Goal: Use online tool/utility: Utilize a website feature to perform a specific function

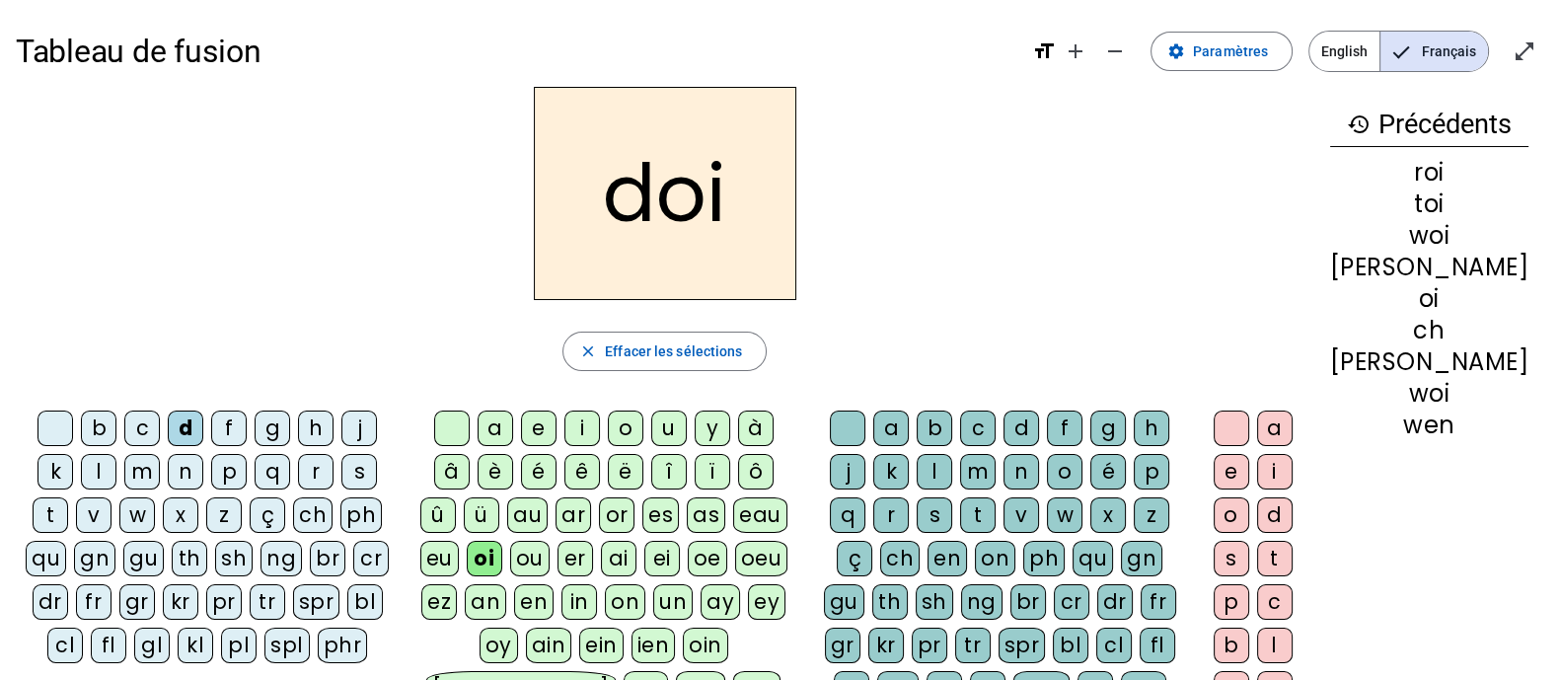
drag, startPoint x: 442, startPoint y: 417, endPoint x: 429, endPoint y: 425, distance: 15.1
click at [442, 417] on div at bounding box center [452, 429] width 36 height 36
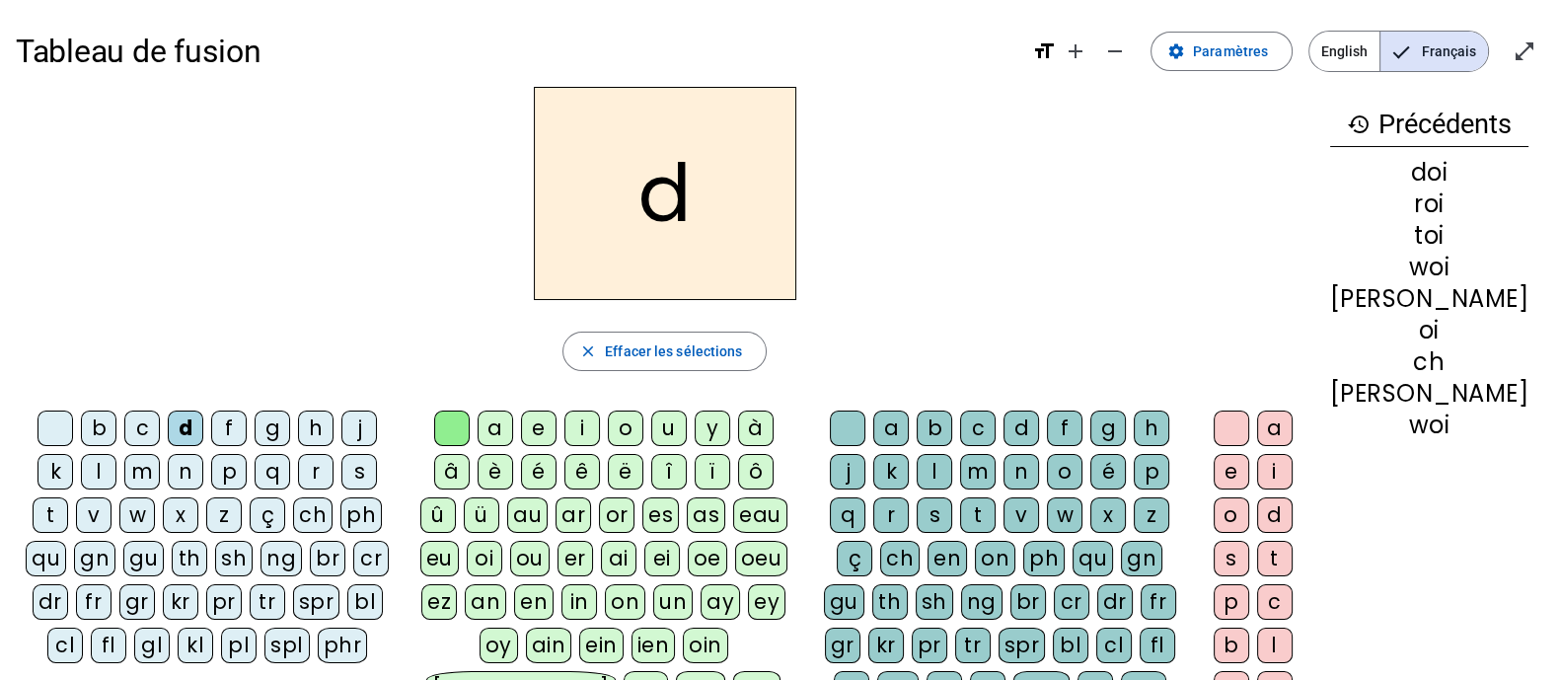
click at [49, 437] on div at bounding box center [56, 429] width 36 height 36
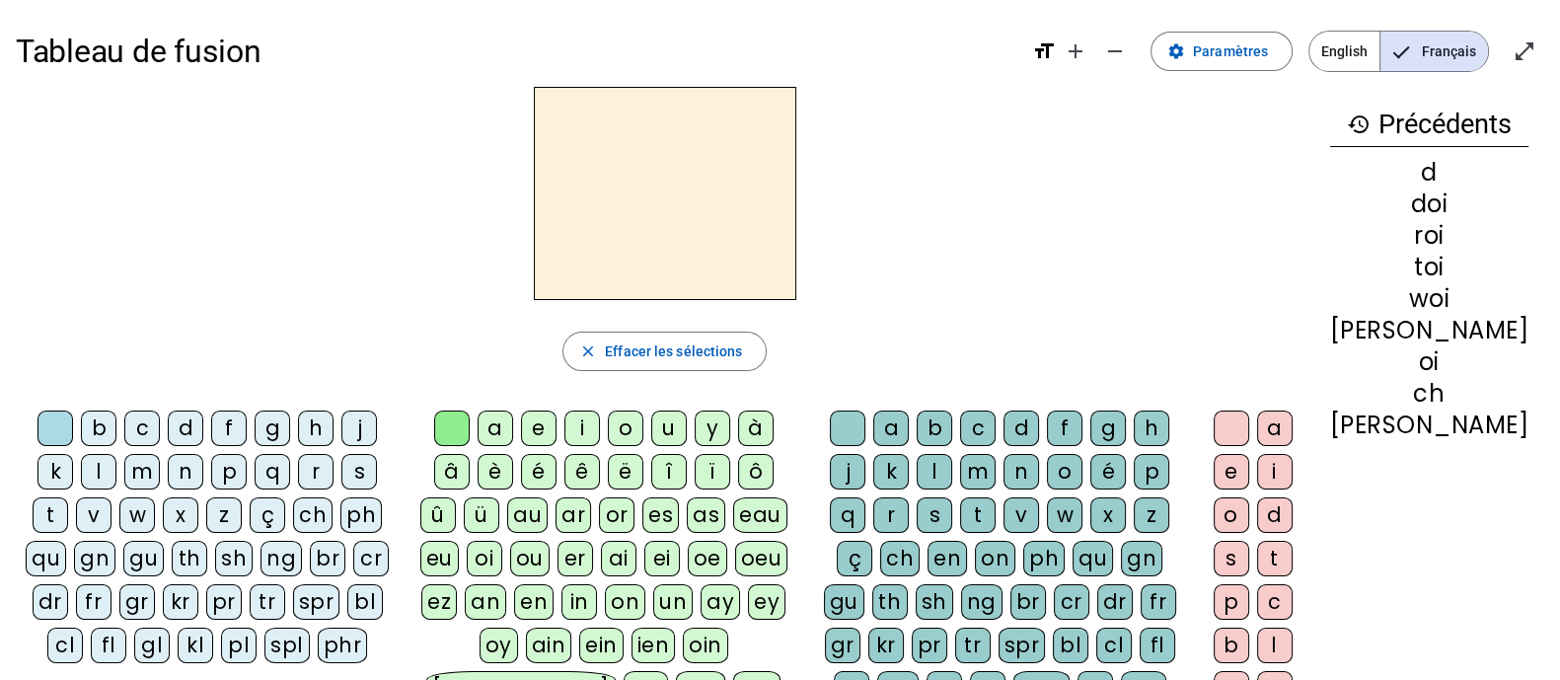
click at [733, 516] on div "eau" at bounding box center [760, 515] width 54 height 36
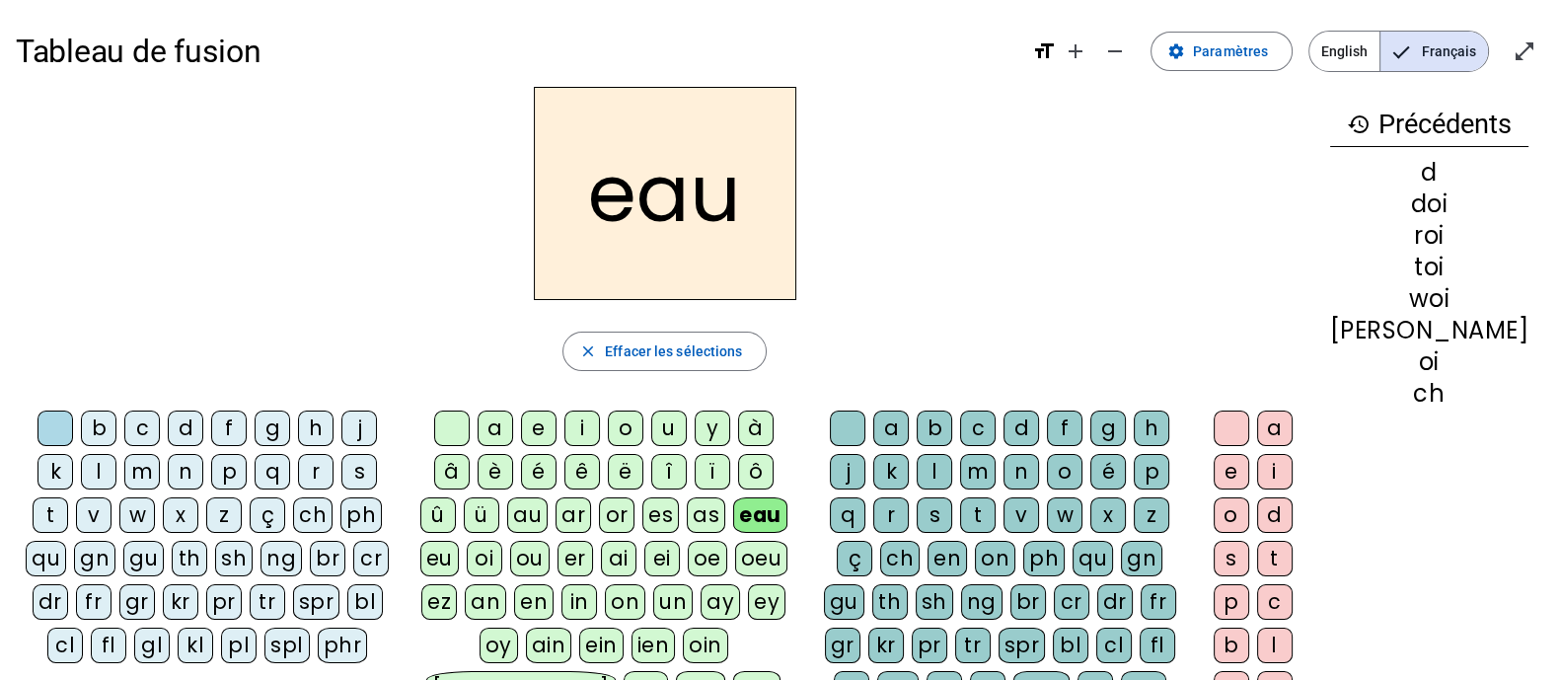
click at [341, 480] on div "s" at bounding box center [359, 472] width 36 height 36
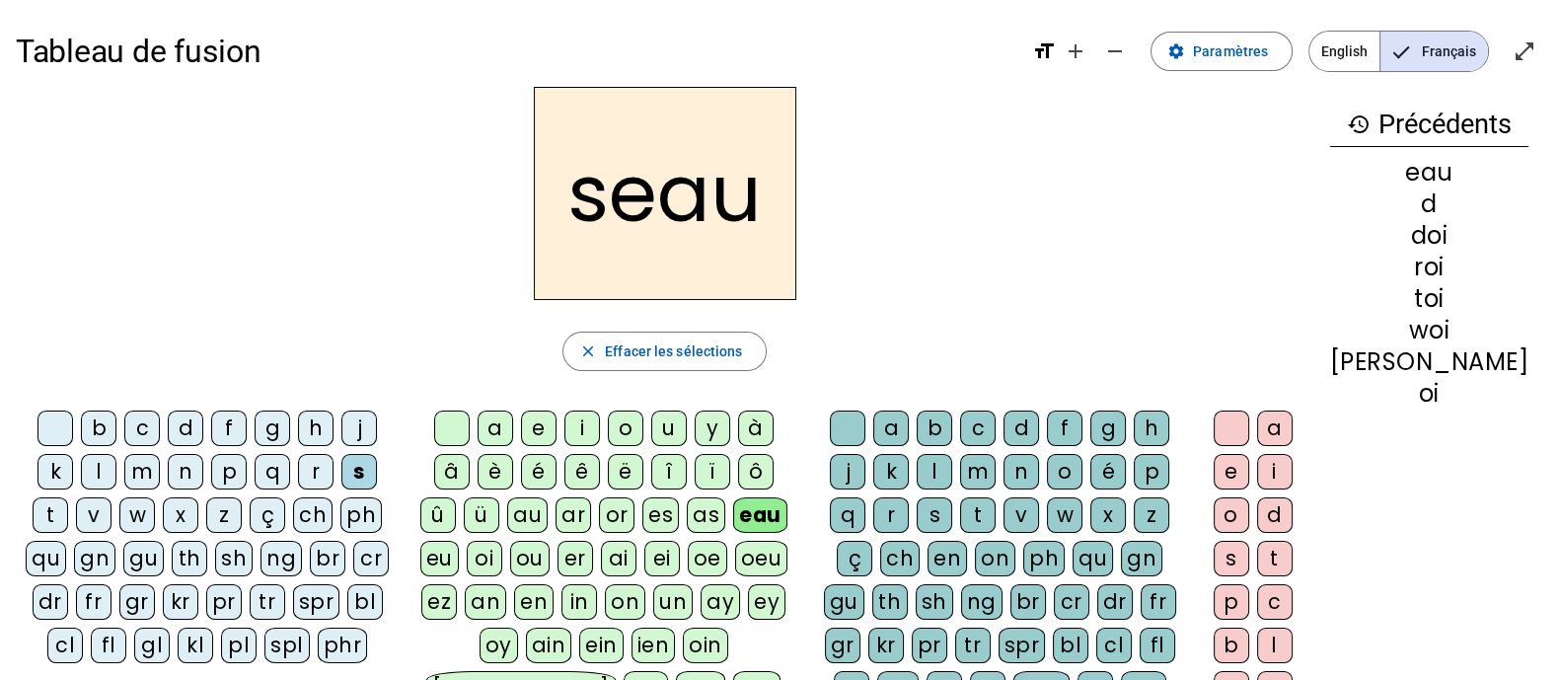
click at [298, 476] on div "r" at bounding box center [316, 472] width 36 height 36
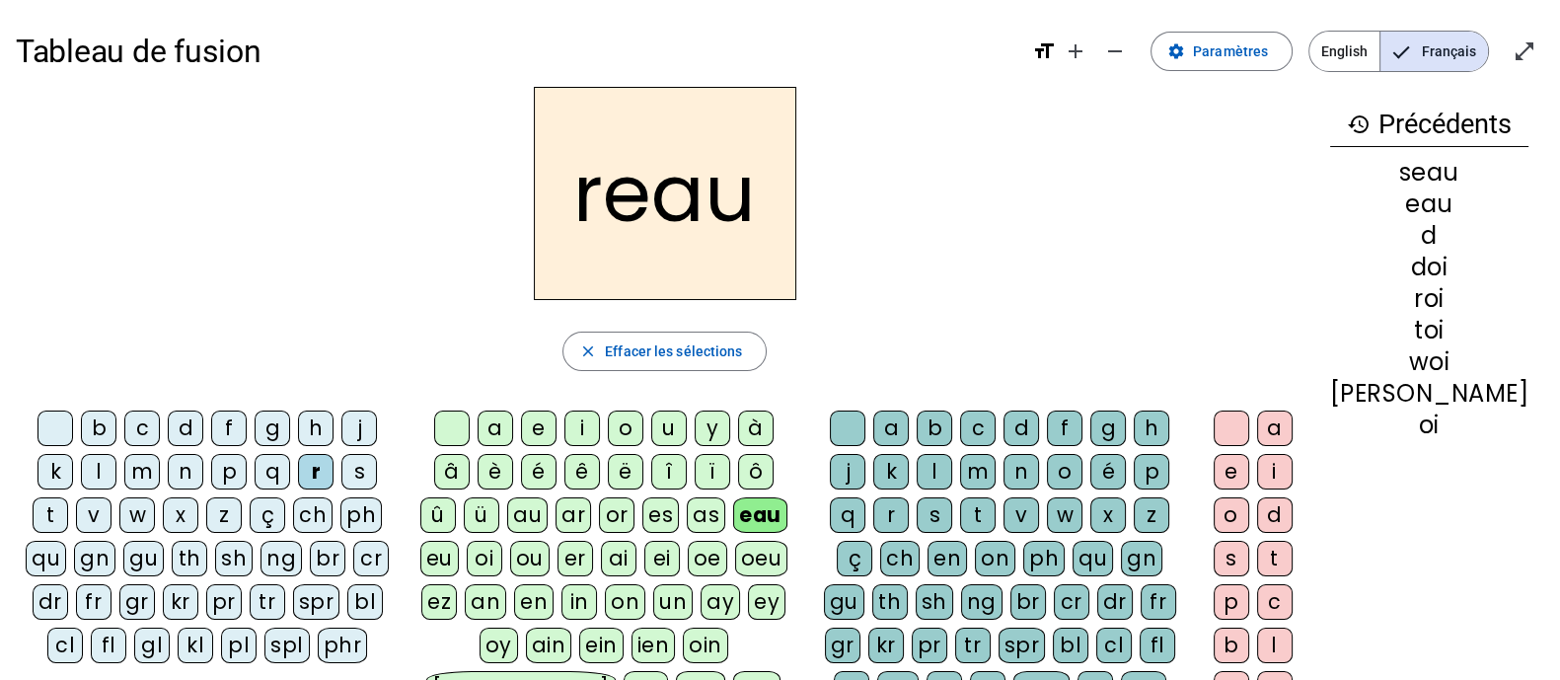
click at [112, 497] on div "v" at bounding box center [94, 515] width 36 height 36
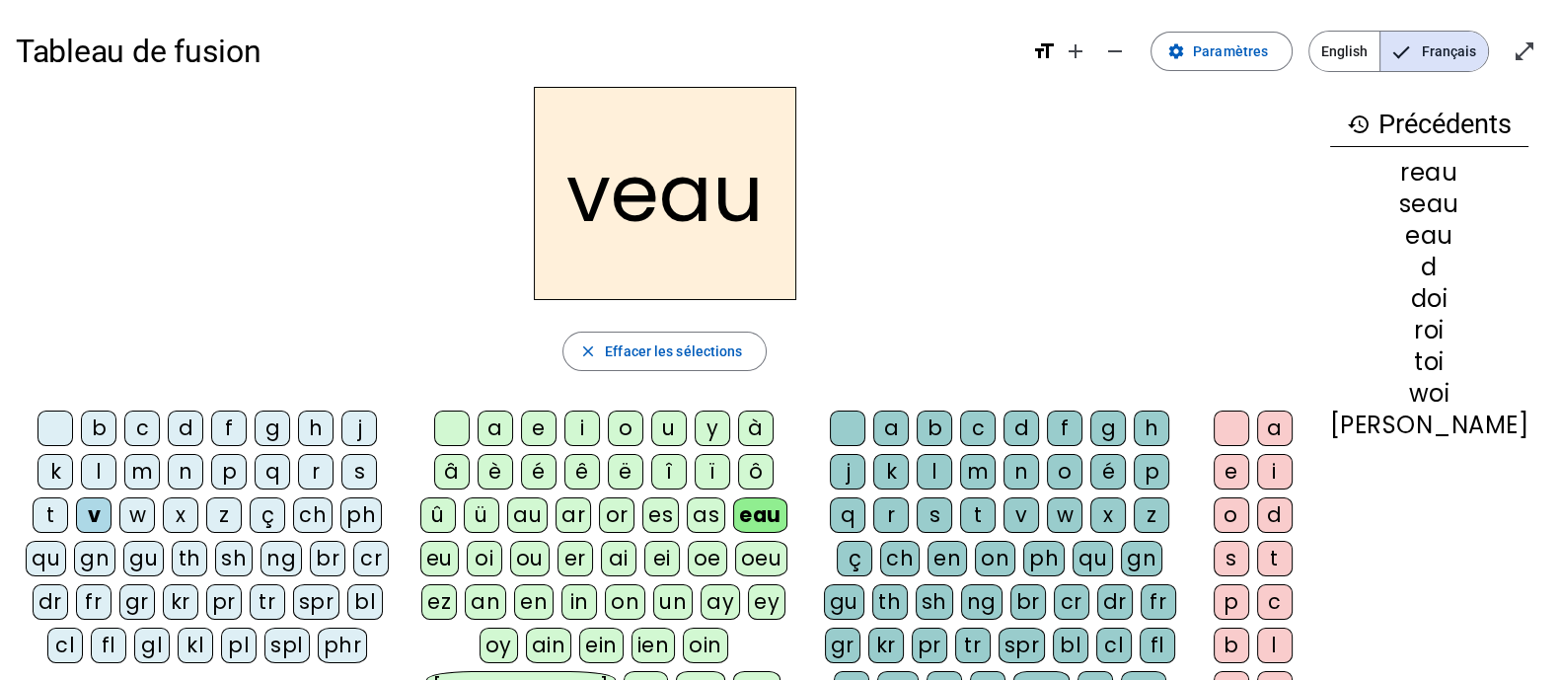
click at [502, 541] on div "oi" at bounding box center [485, 559] width 36 height 36
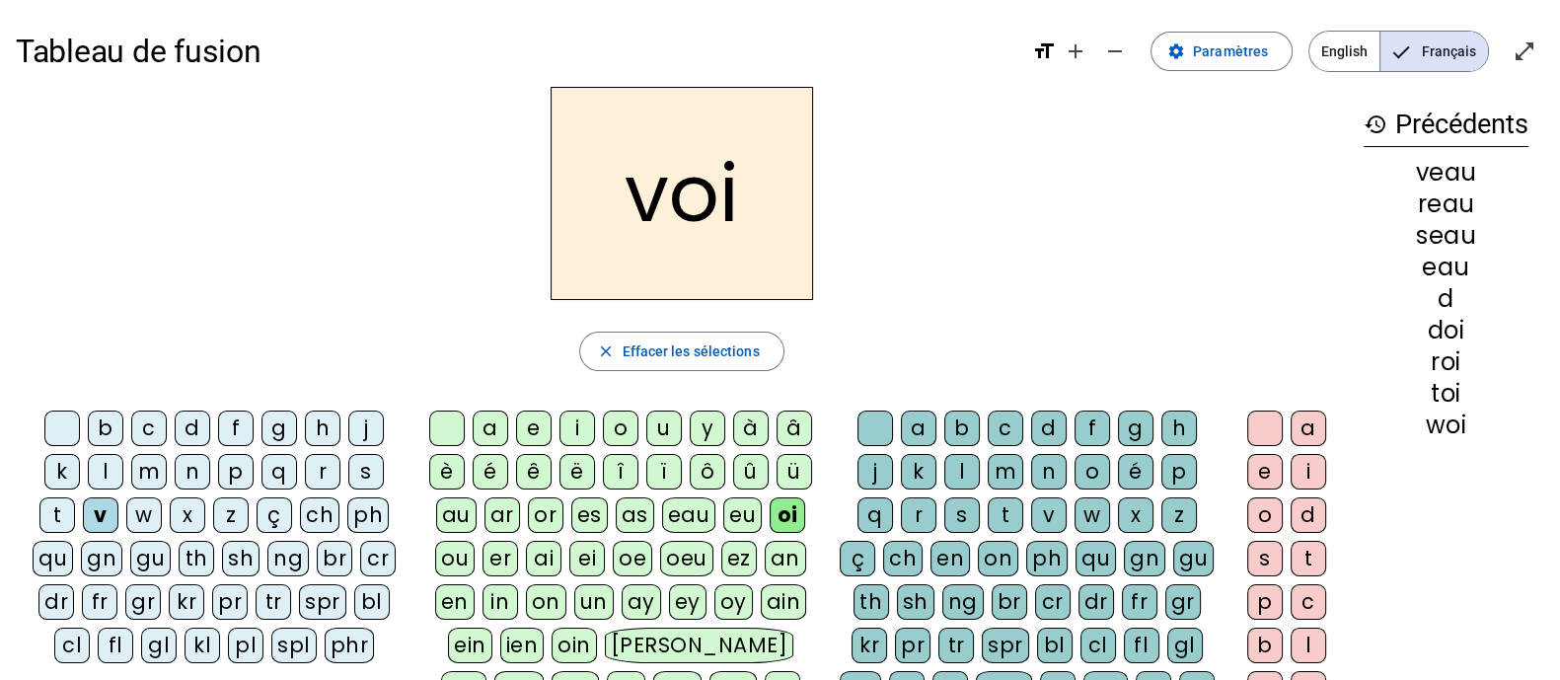
click at [48, 426] on div at bounding box center [62, 429] width 36 height 36
click at [118, 497] on div "v" at bounding box center [101, 515] width 36 height 36
click at [305, 476] on div "r" at bounding box center [323, 472] width 36 height 36
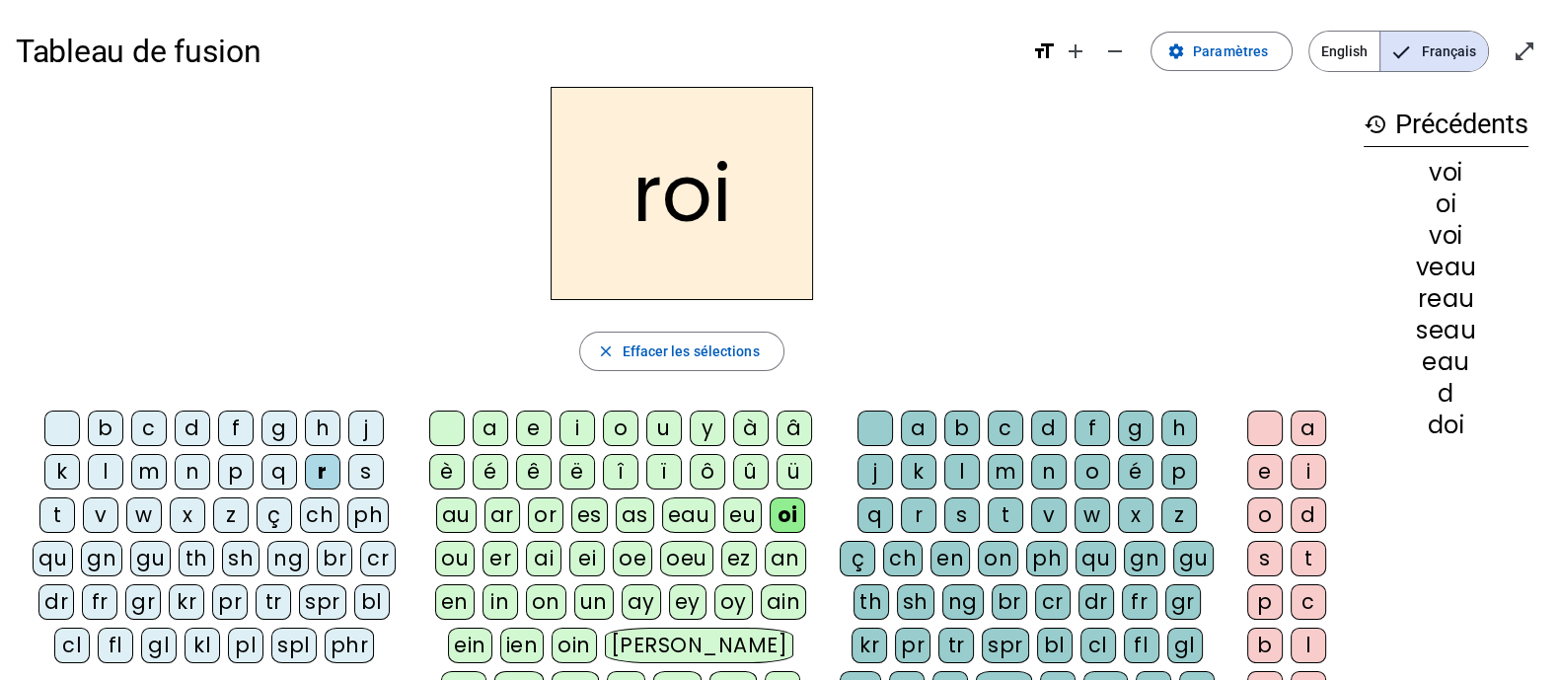
click at [75, 497] on div "t" at bounding box center [57, 515] width 36 height 36
click at [797, 564] on div "an" at bounding box center [785, 559] width 41 height 36
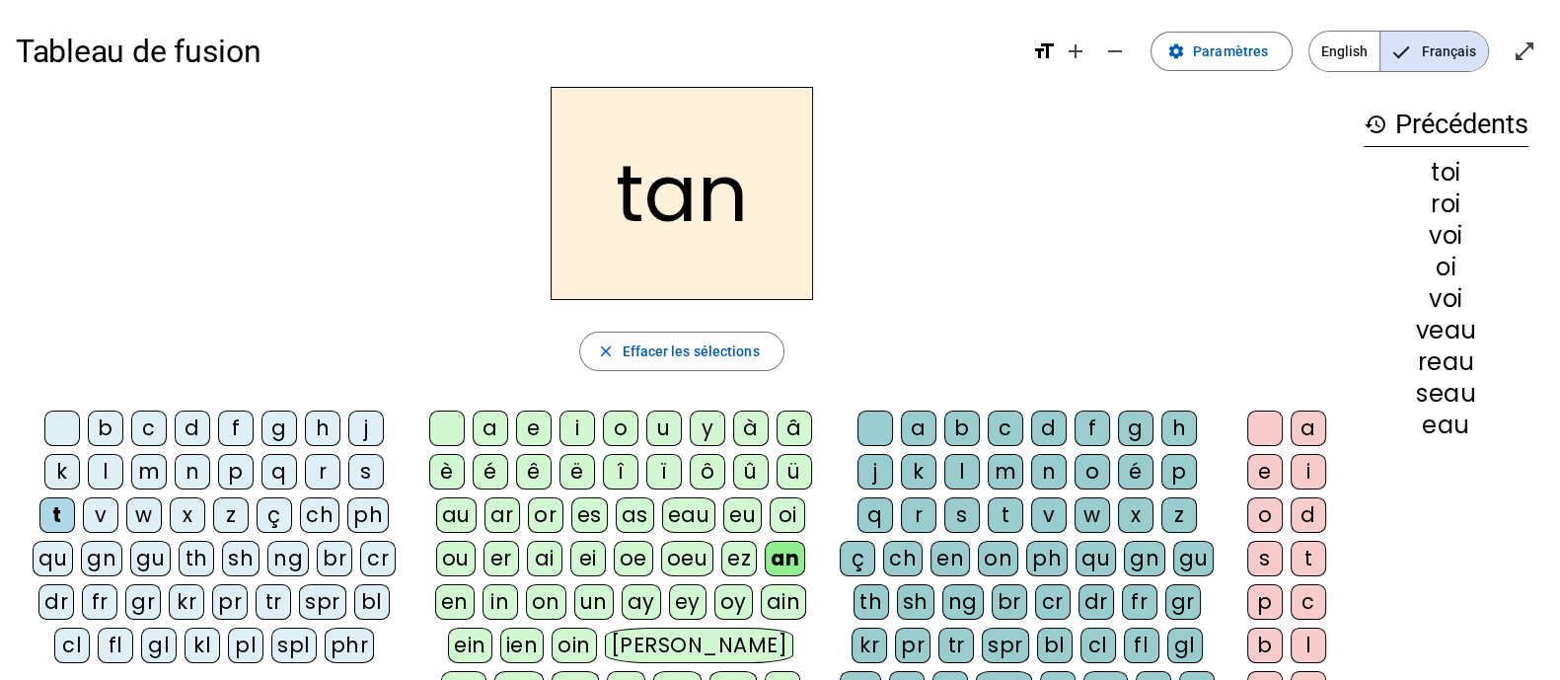
click at [348, 466] on div "s" at bounding box center [366, 472] width 36 height 36
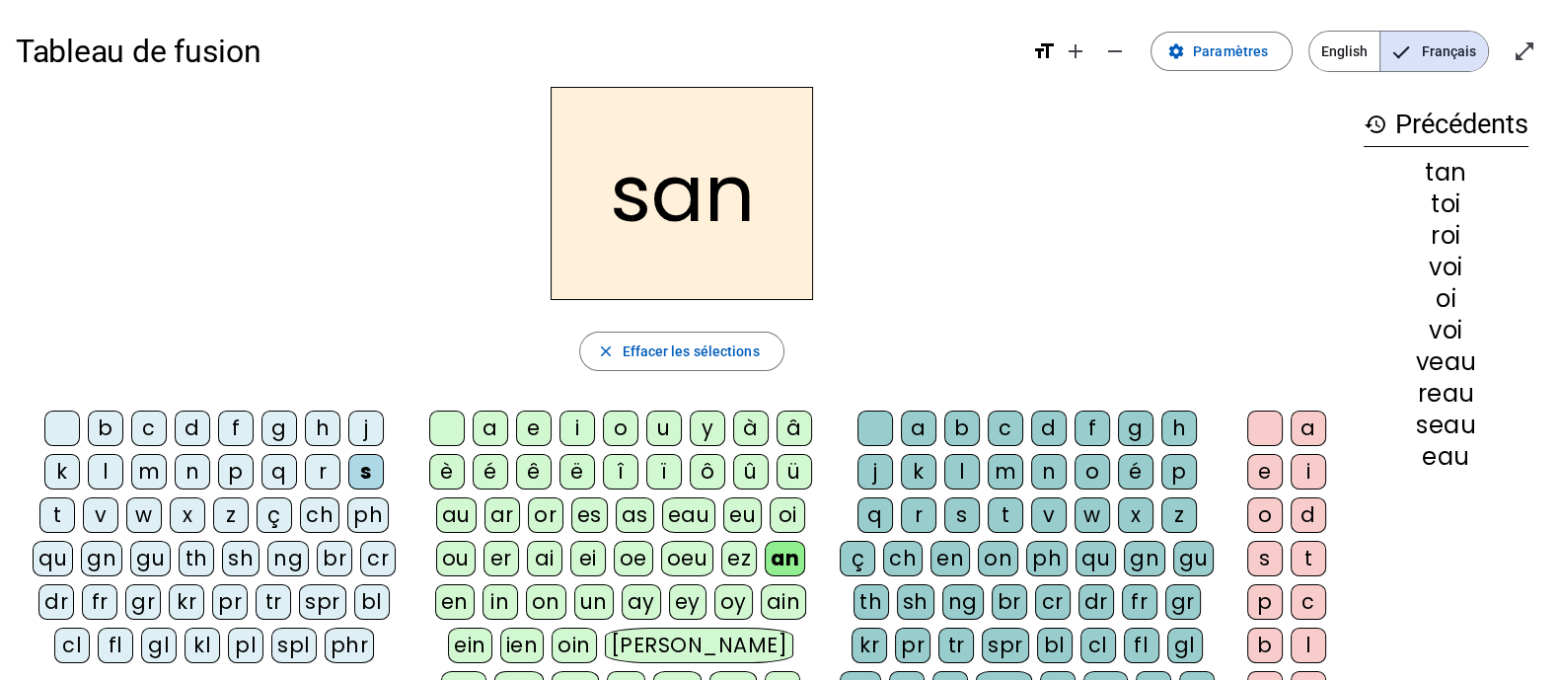
click at [543, 558] on div "ai" at bounding box center [545, 559] width 36 height 36
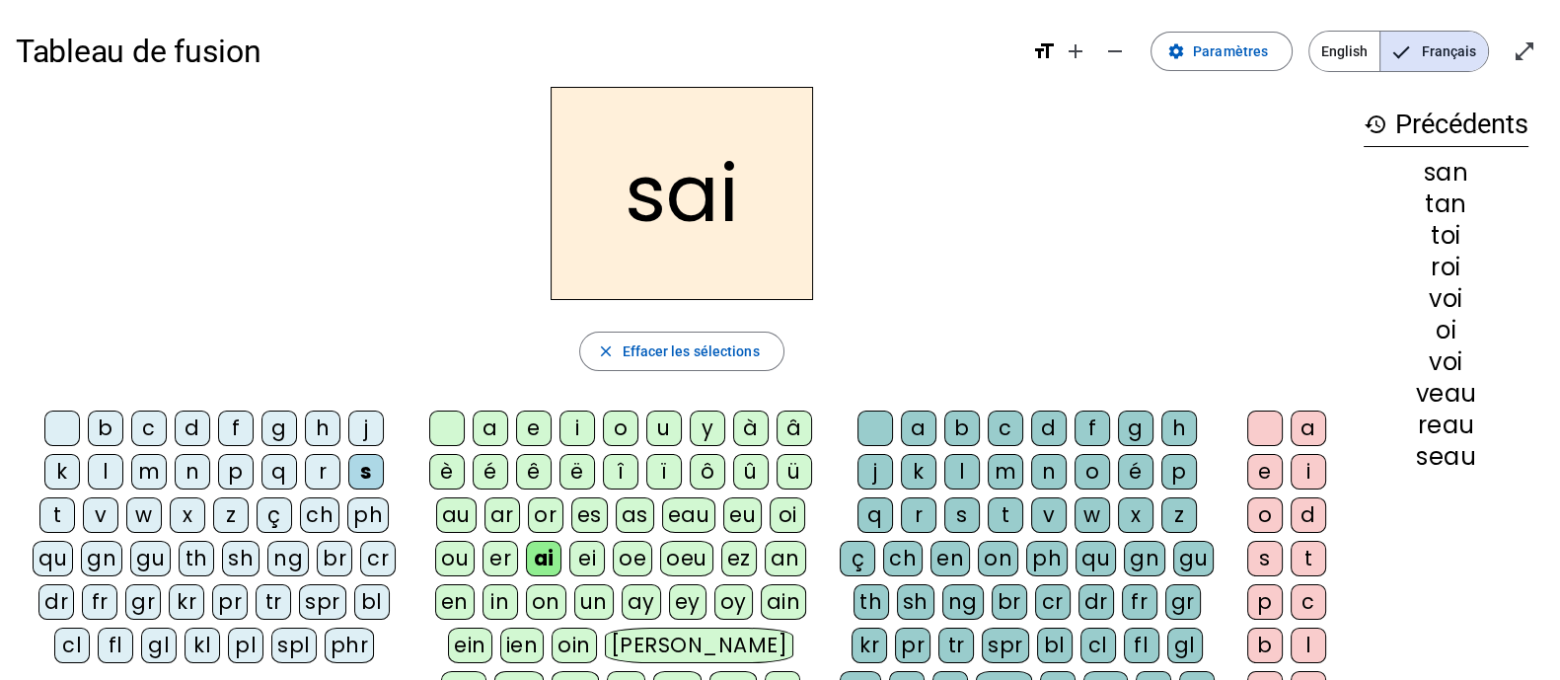
click at [44, 430] on div at bounding box center [62, 429] width 36 height 36
click at [348, 480] on div "s" at bounding box center [366, 472] width 36 height 36
click at [300, 505] on div "ch" at bounding box center [319, 515] width 39 height 36
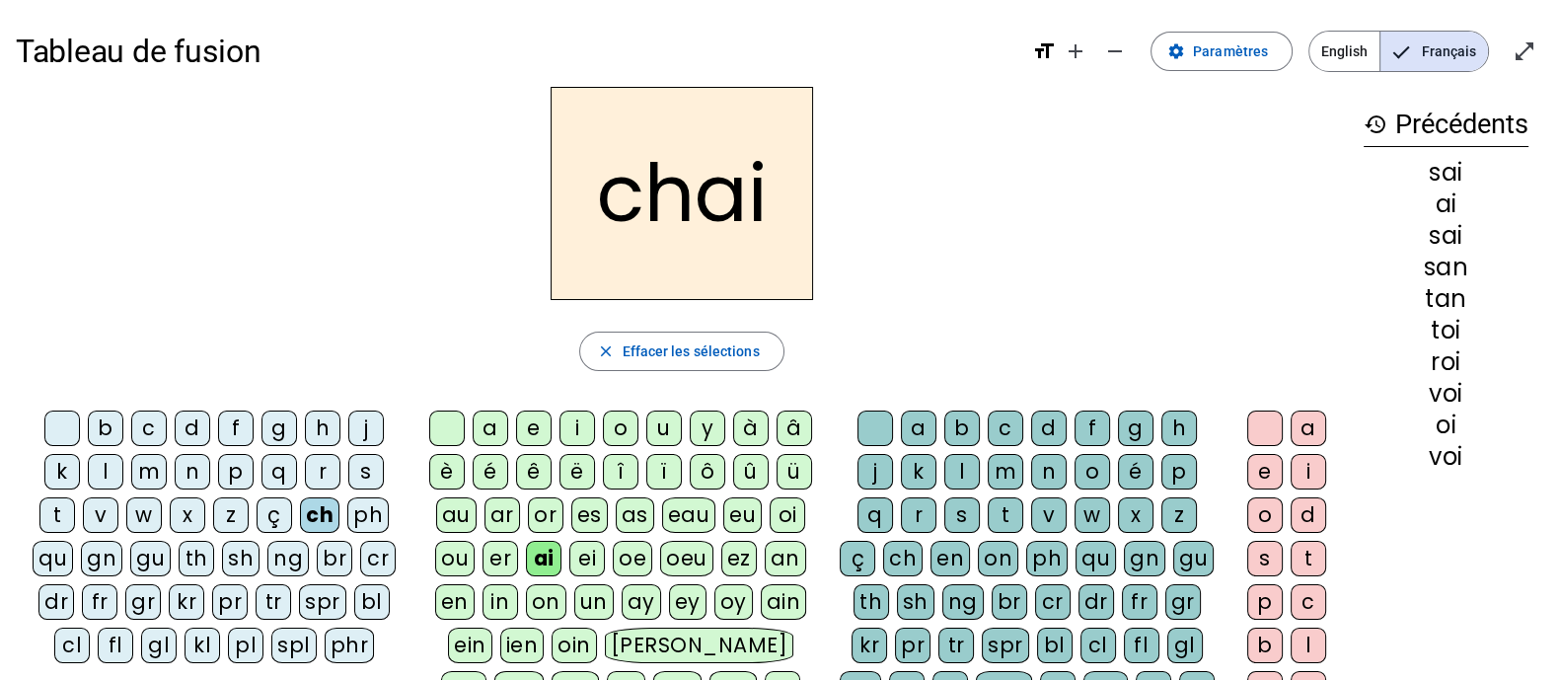
click at [748, 517] on div "eu" at bounding box center [742, 515] width 38 height 36
